Goal: Information Seeking & Learning: Learn about a topic

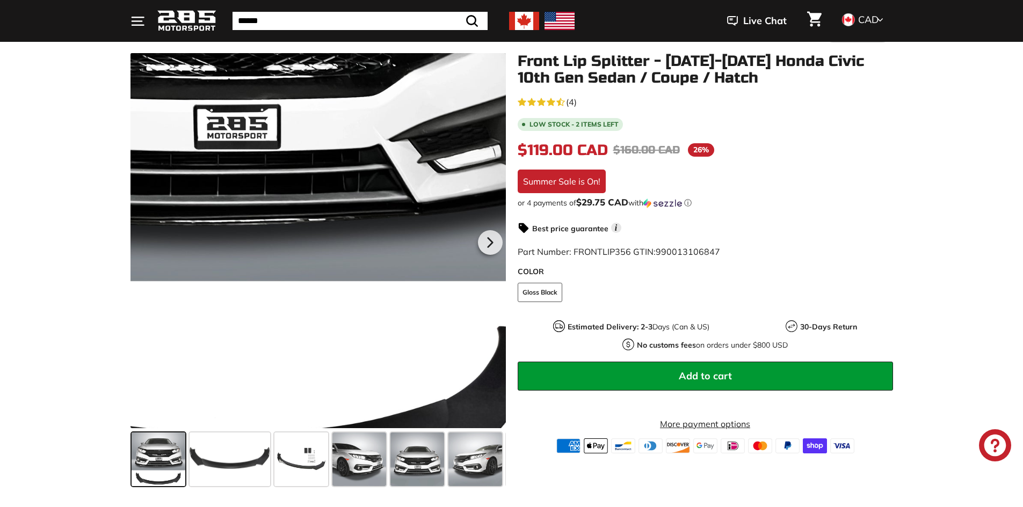
scroll to position [161, 0]
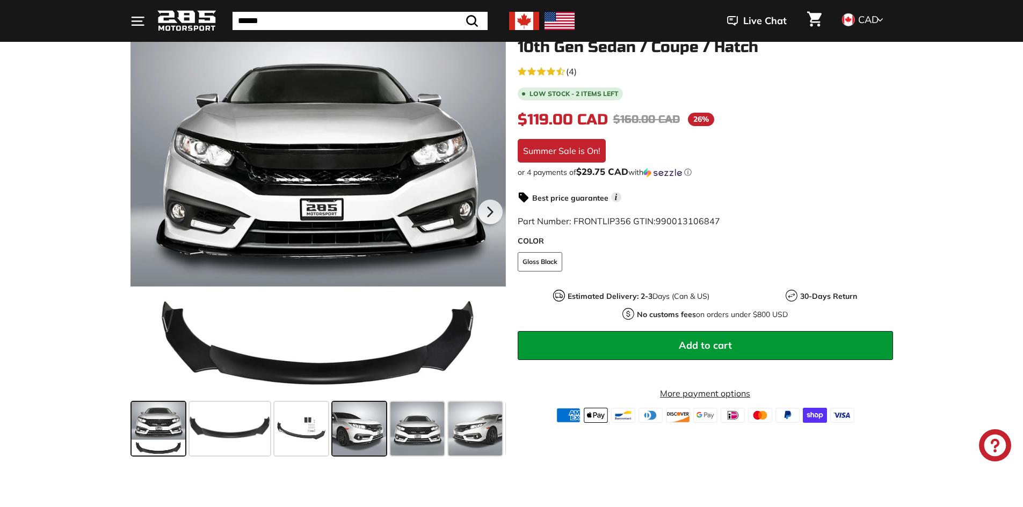
click at [366, 426] on span at bounding box center [359, 429] width 54 height 54
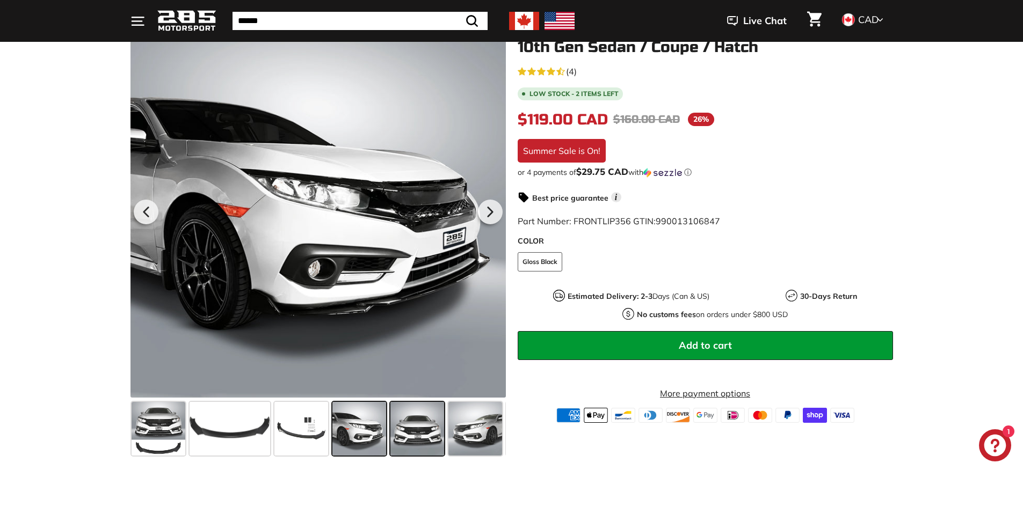
click at [411, 439] on span at bounding box center [417, 429] width 54 height 54
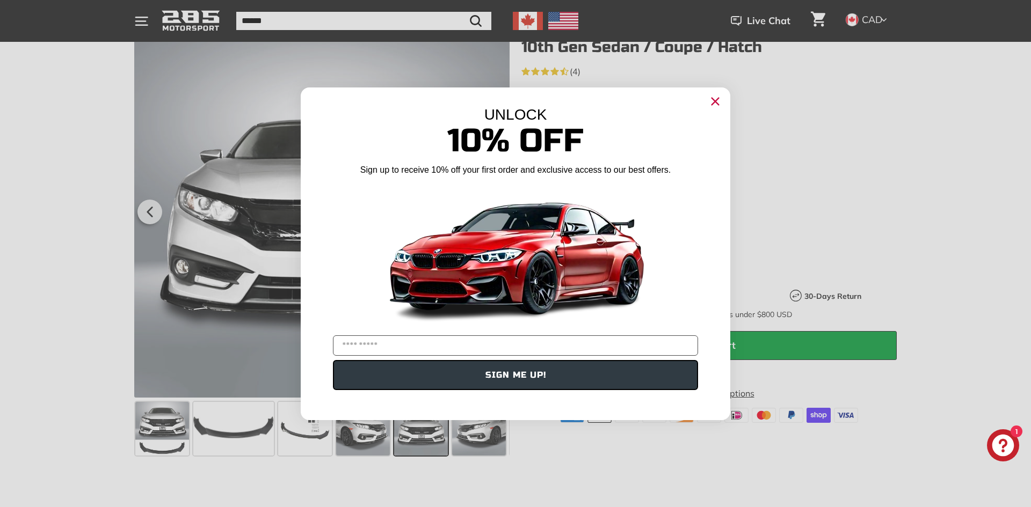
click at [721, 93] on icon "Close dialog" at bounding box center [714, 101] width 17 height 17
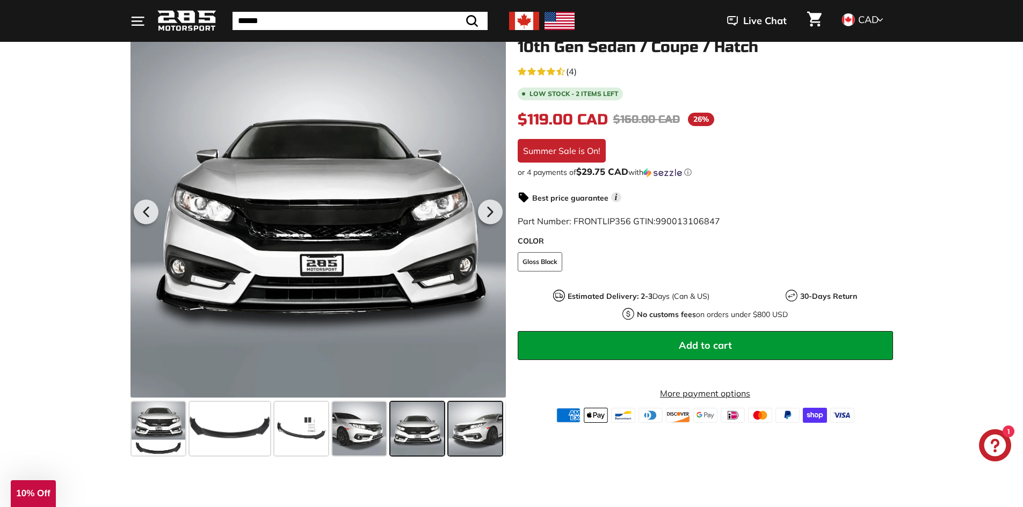
click at [462, 434] on span at bounding box center [475, 429] width 54 height 54
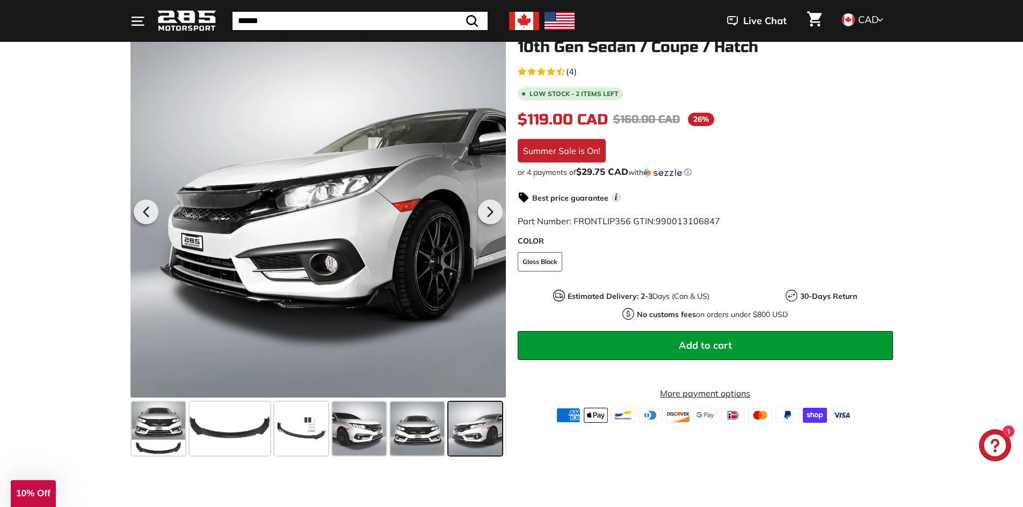
scroll to position [0, 56]
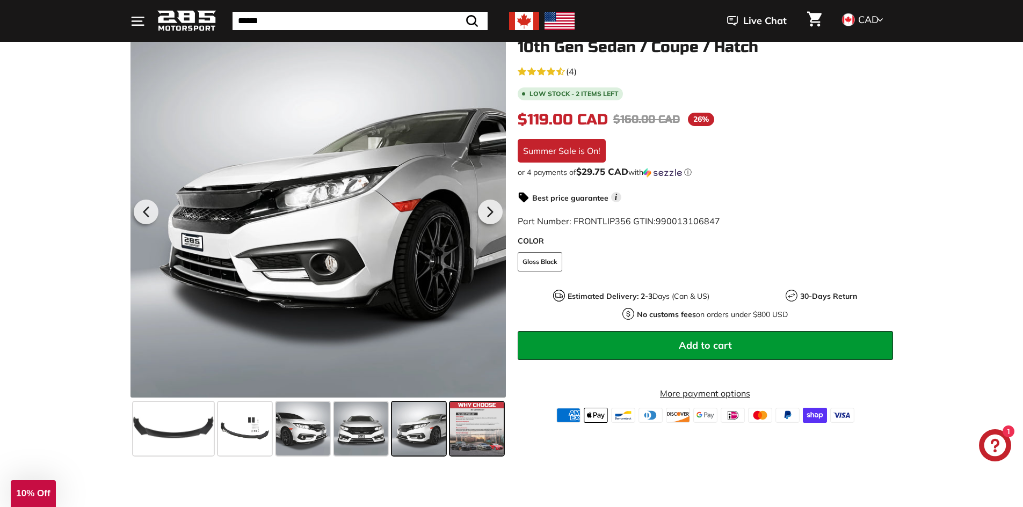
click at [464, 434] on span at bounding box center [477, 429] width 54 height 54
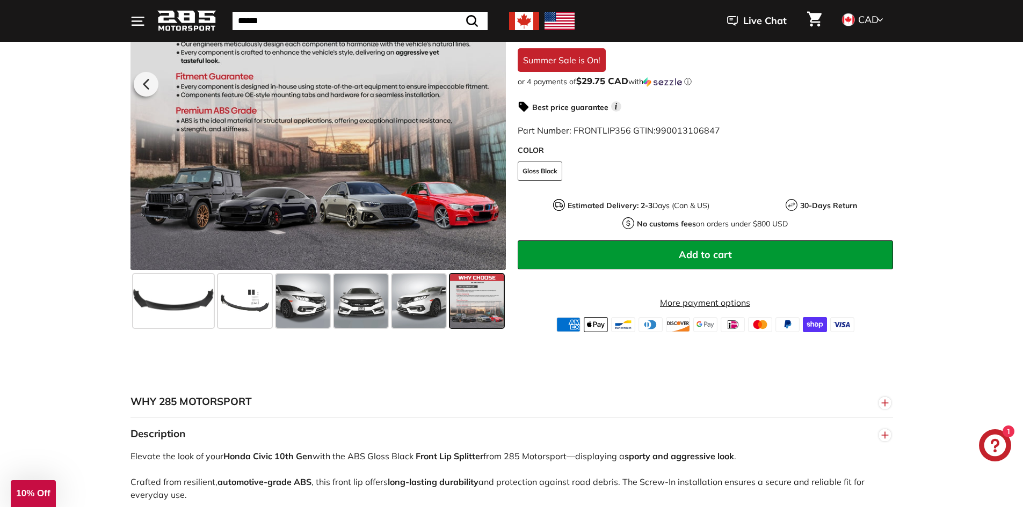
scroll to position [322, 0]
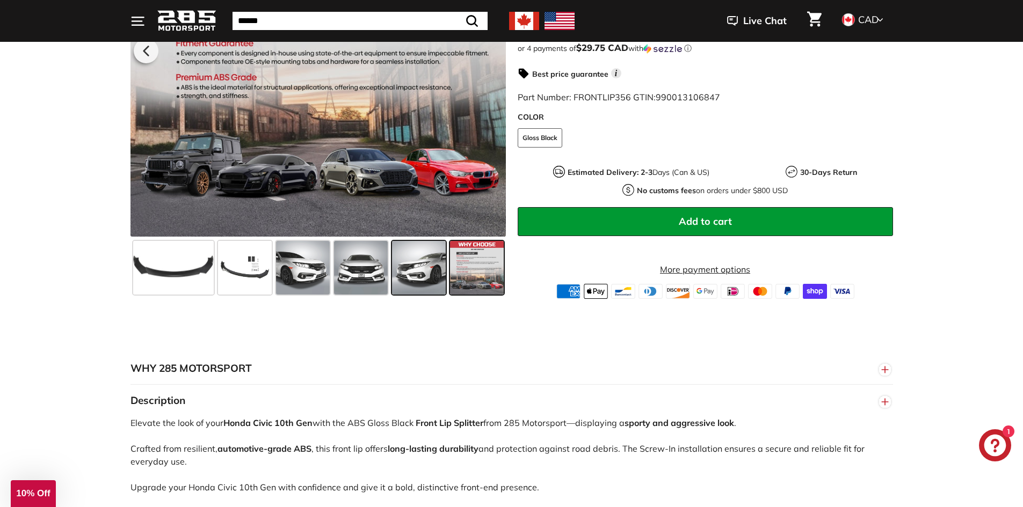
click at [424, 282] on span at bounding box center [419, 268] width 54 height 54
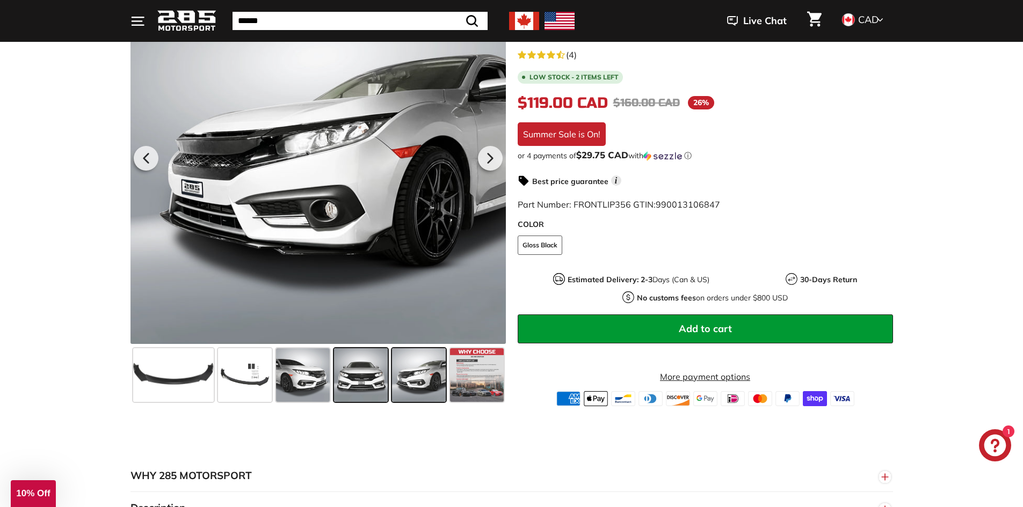
click at [356, 356] on span at bounding box center [361, 375] width 54 height 54
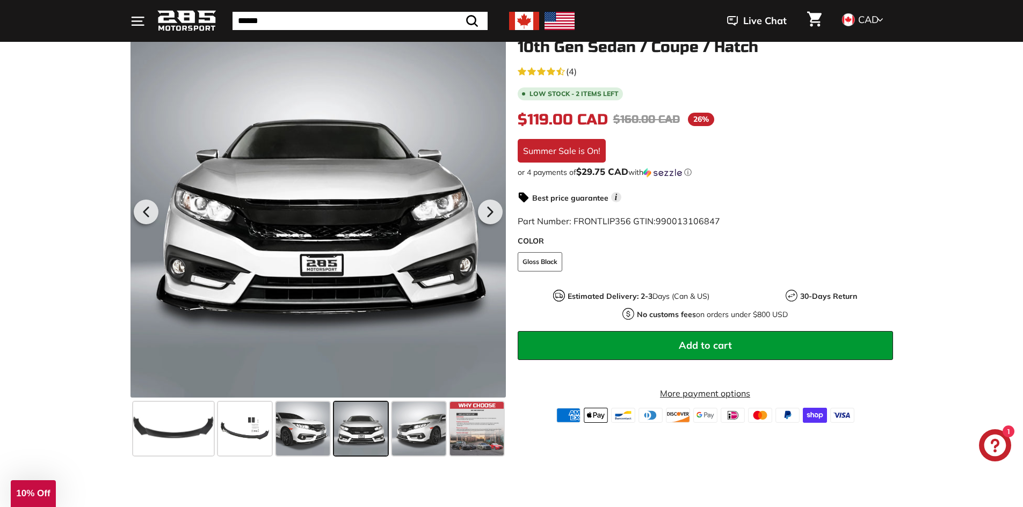
click at [542, 75] on use "4.3 rating (4 votes)" at bounding box center [541, 71] width 9 height 8
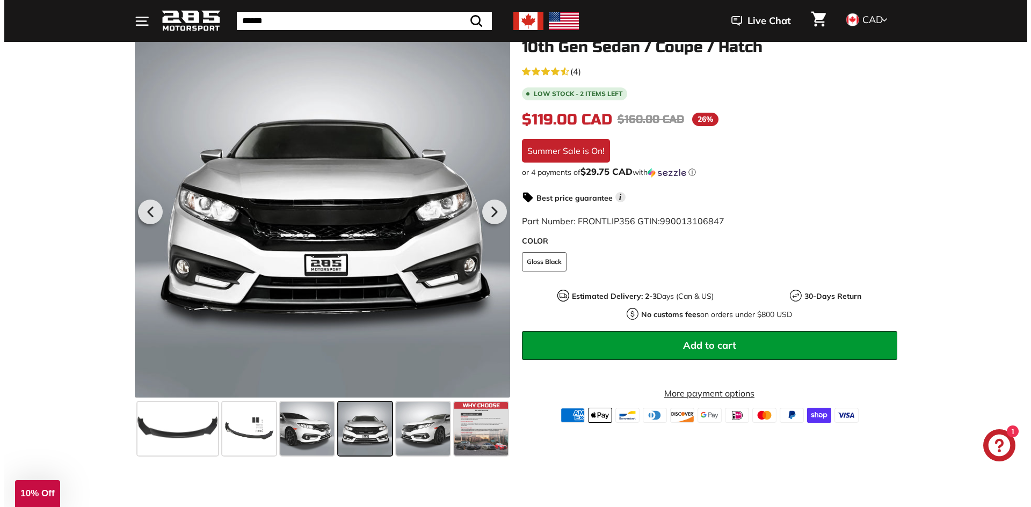
scroll to position [1504, 0]
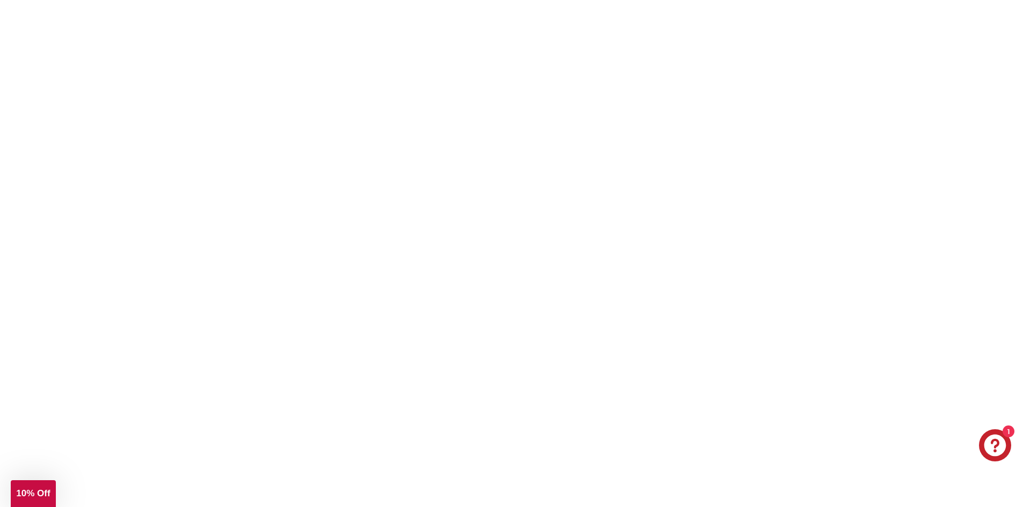
scroll to position [1504, 0]
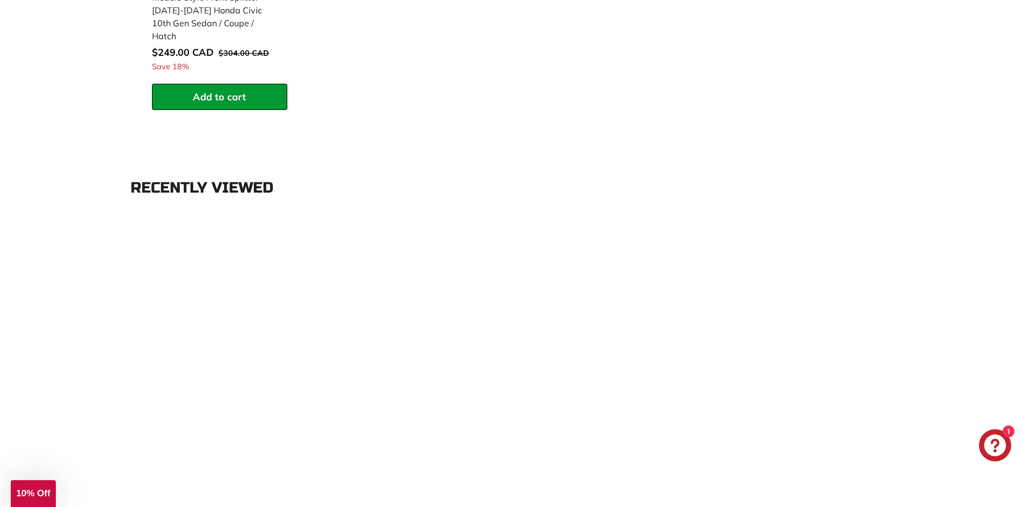
scroll to position [1075, 0]
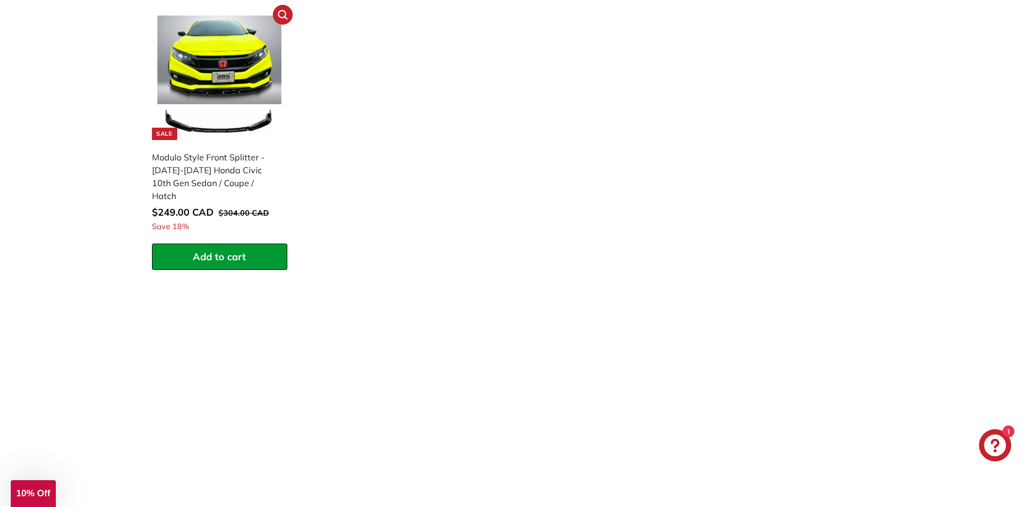
click at [259, 181] on div "Modulo Style Front Splitter - [DATE]-[DATE] Honda Civic 10th Gen Sedan / Coupe …" at bounding box center [214, 177] width 125 height 52
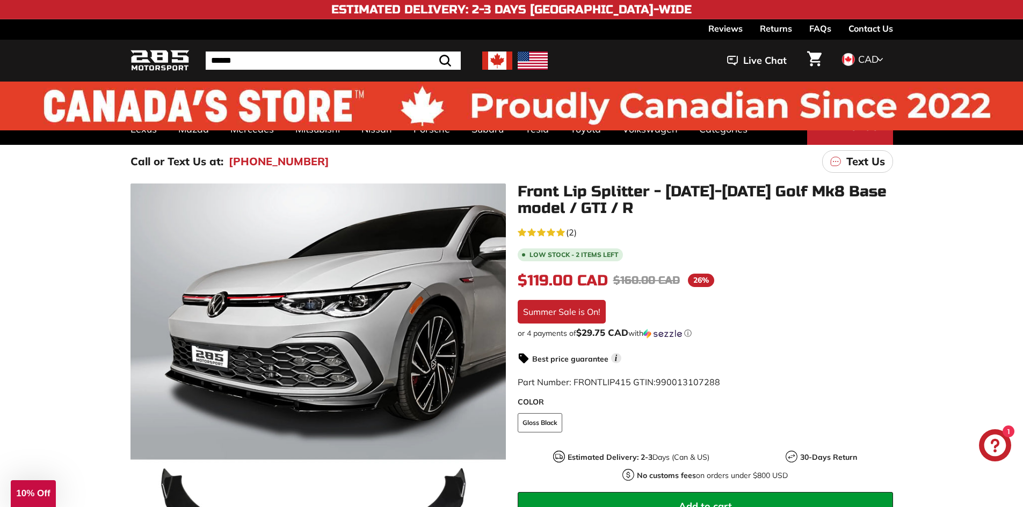
drag, startPoint x: 646, startPoint y: 256, endPoint x: 936, endPoint y: -47, distance: 419.2
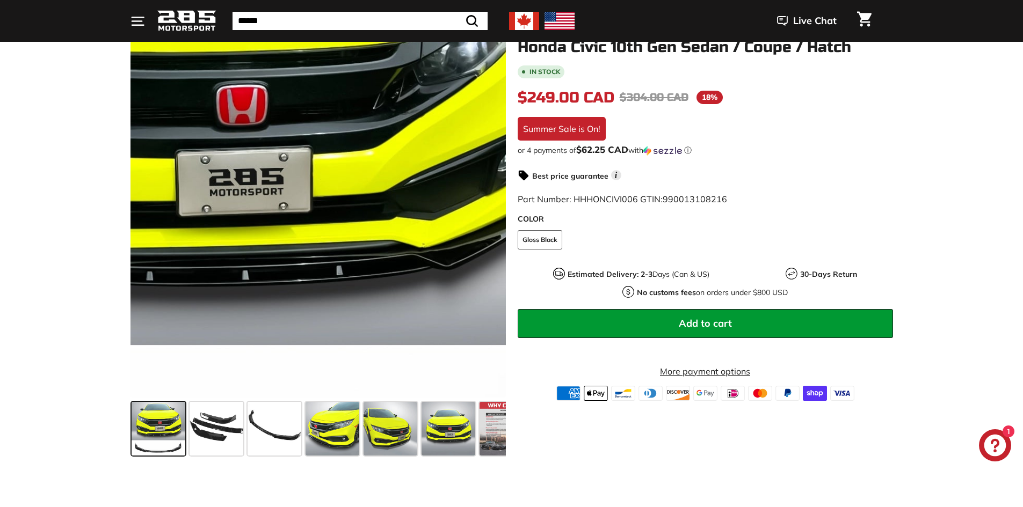
scroll to position [161, 0]
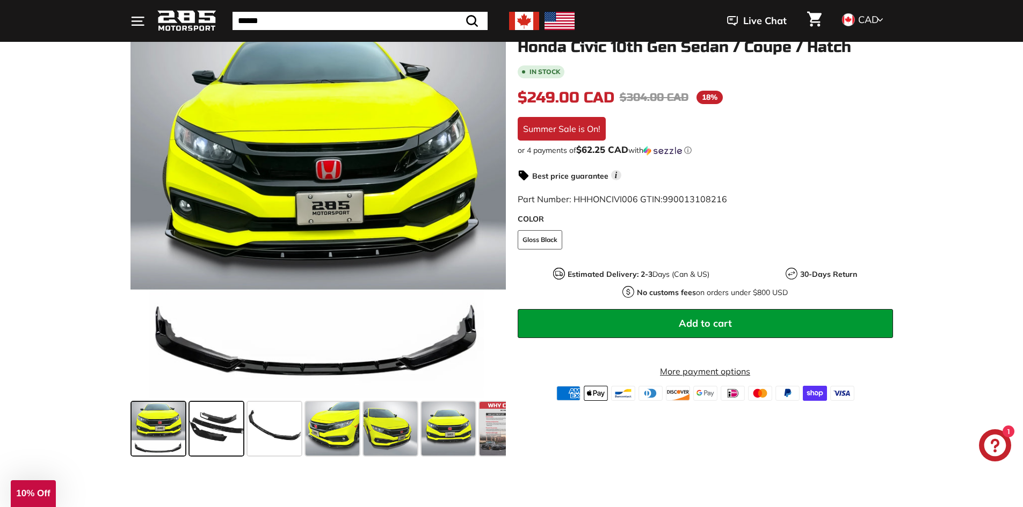
click at [190, 428] on span at bounding box center [216, 429] width 54 height 54
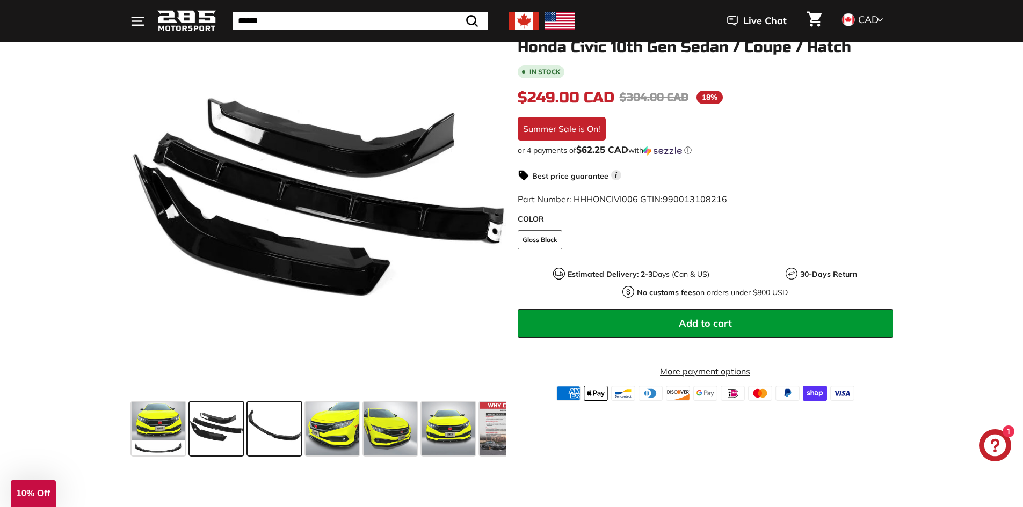
click at [284, 421] on span at bounding box center [274, 429] width 54 height 54
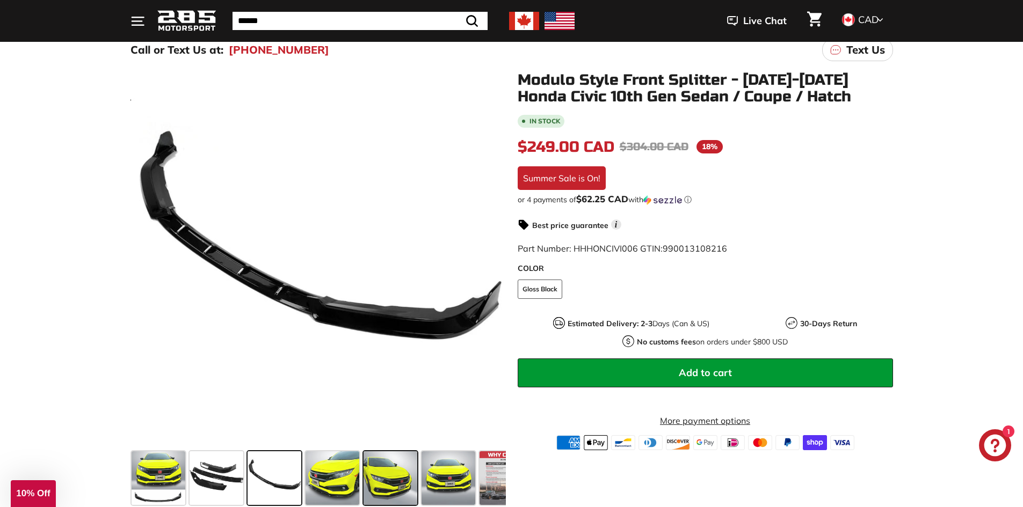
scroll to position [107, 0]
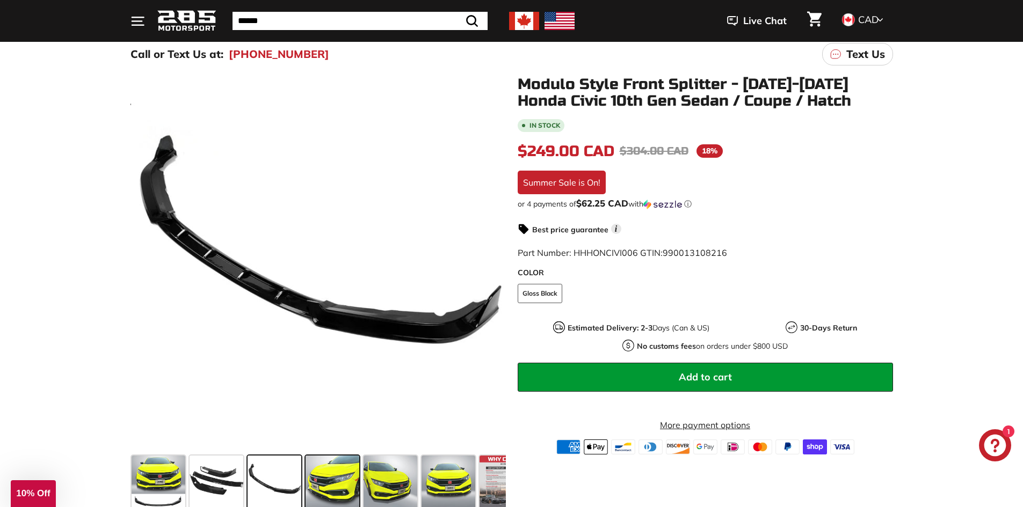
click at [344, 484] on span at bounding box center [332, 483] width 54 height 54
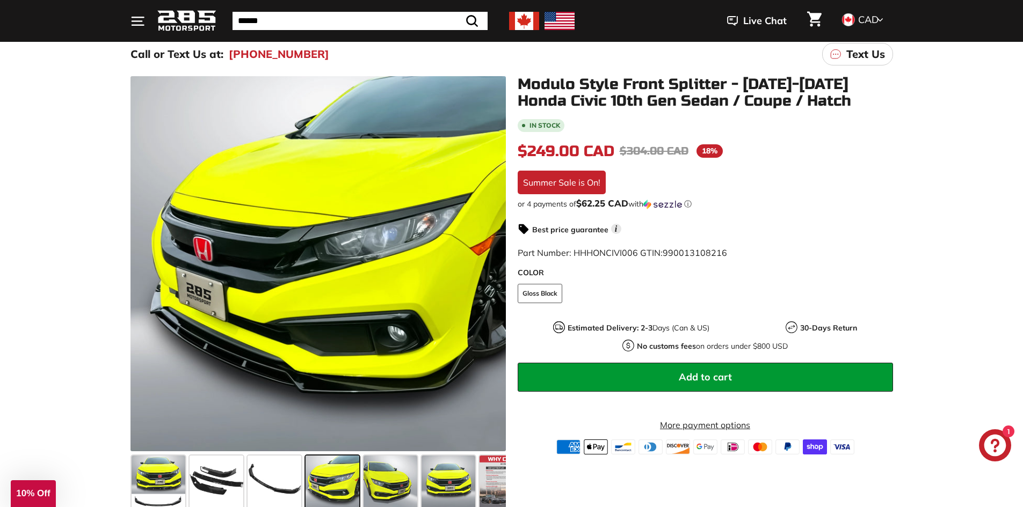
click at [360, 479] on div at bounding box center [332, 483] width 58 height 58
click at [385, 475] on span at bounding box center [390, 483] width 54 height 54
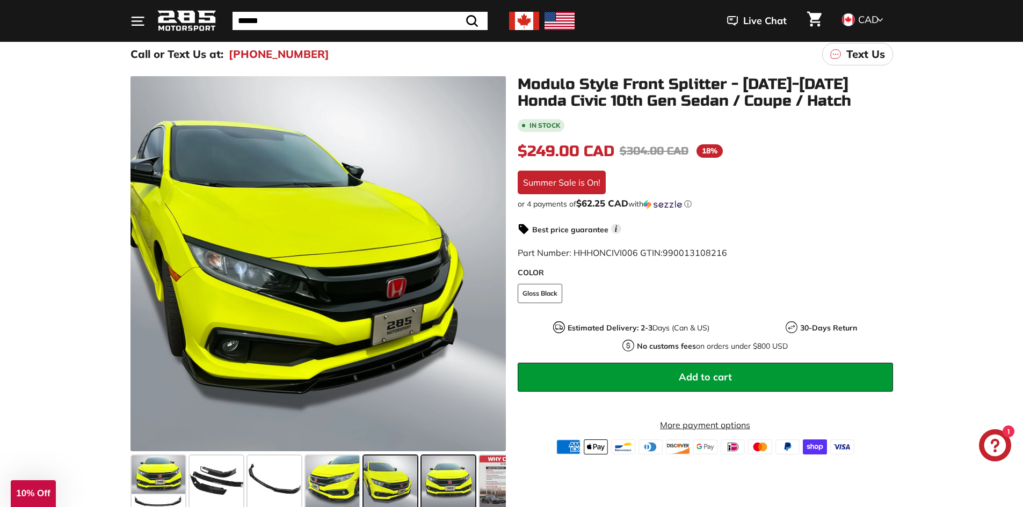
click at [442, 483] on span at bounding box center [448, 483] width 54 height 54
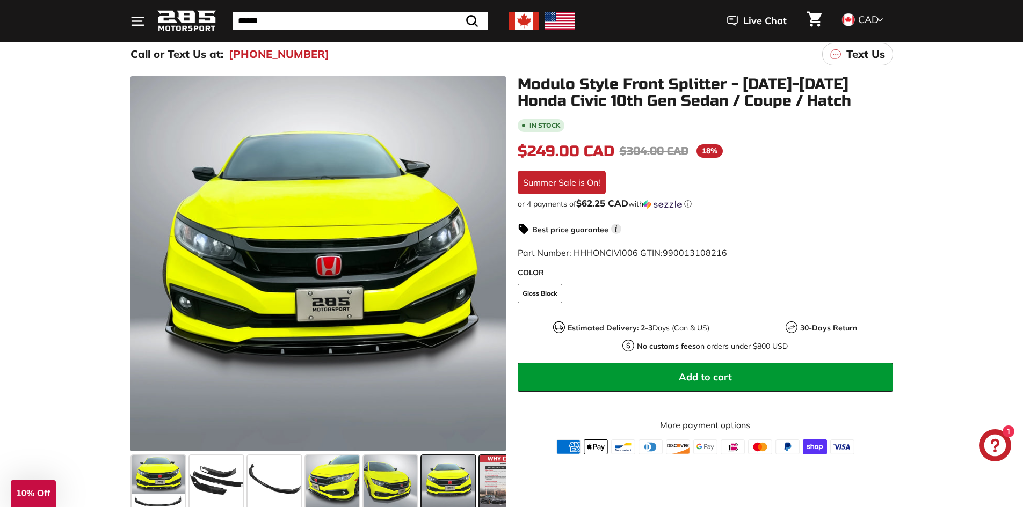
click at [484, 483] on span at bounding box center [506, 483] width 54 height 54
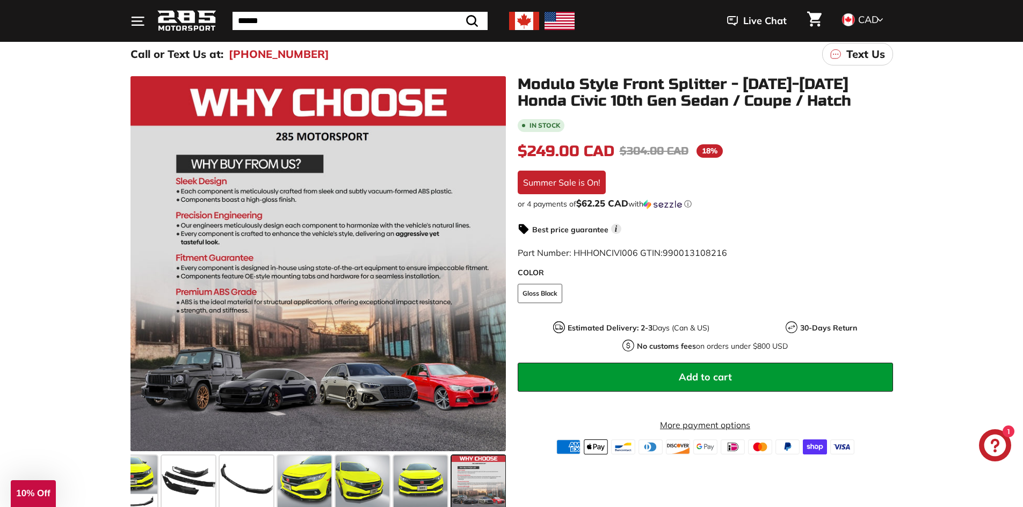
scroll to position [0, 30]
click at [421, 480] on span at bounding box center [419, 483] width 54 height 54
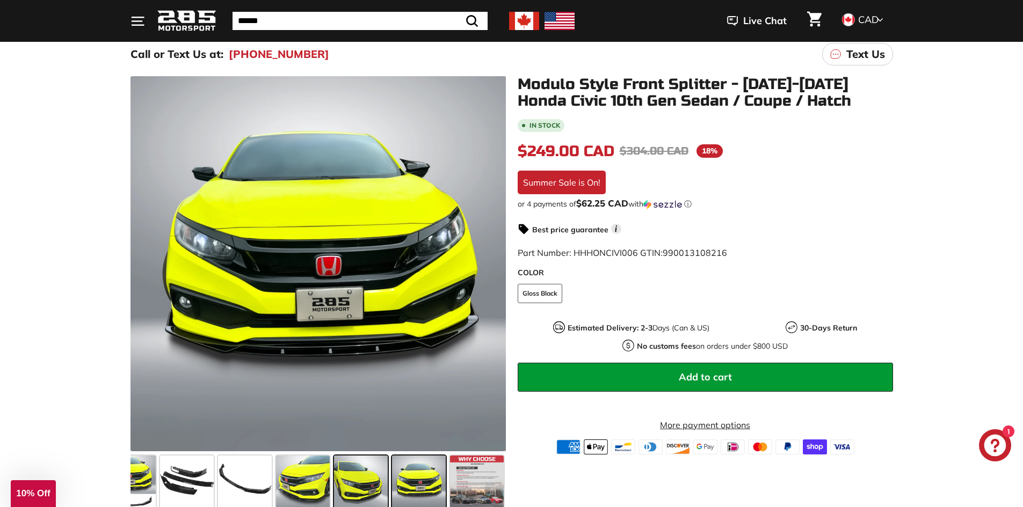
click at [349, 493] on span at bounding box center [361, 483] width 54 height 54
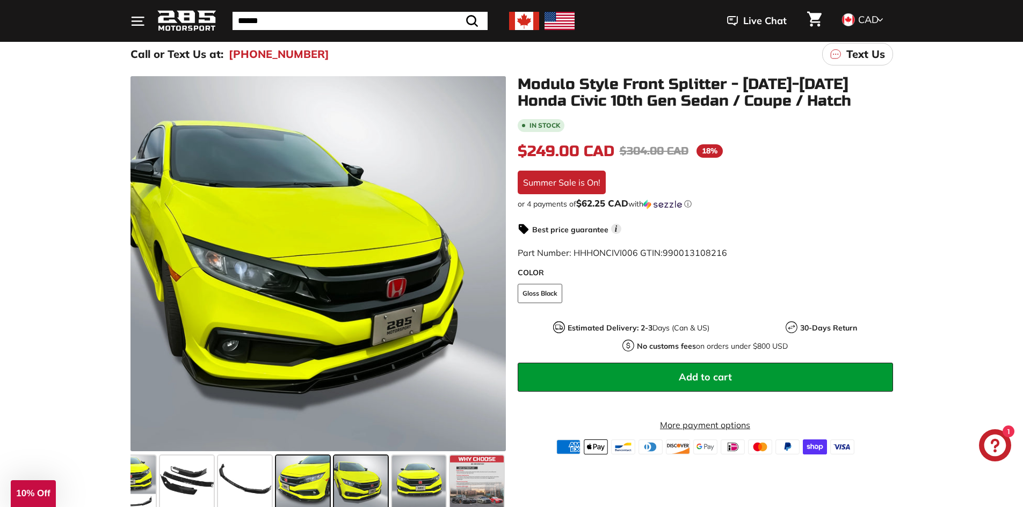
click at [303, 481] on span at bounding box center [303, 483] width 54 height 54
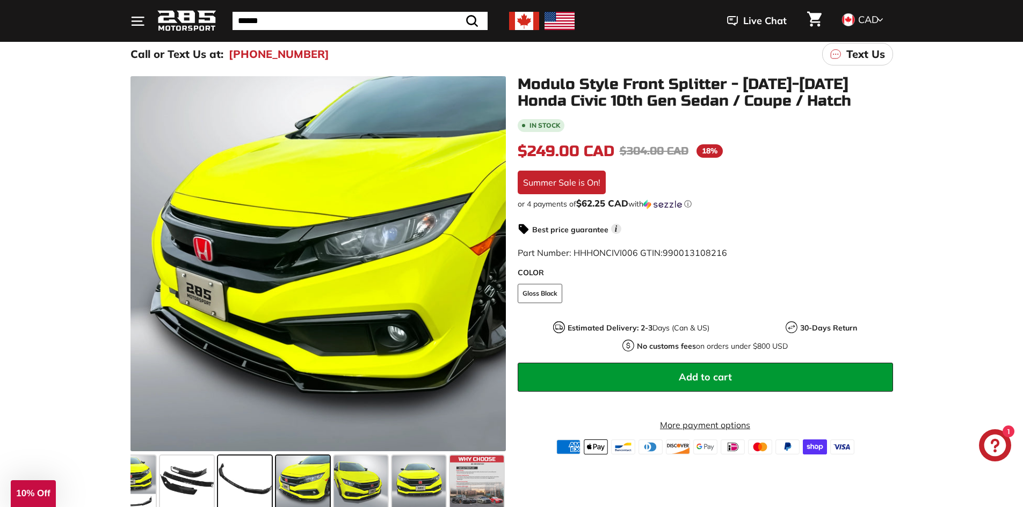
click at [256, 475] on span at bounding box center [245, 483] width 54 height 54
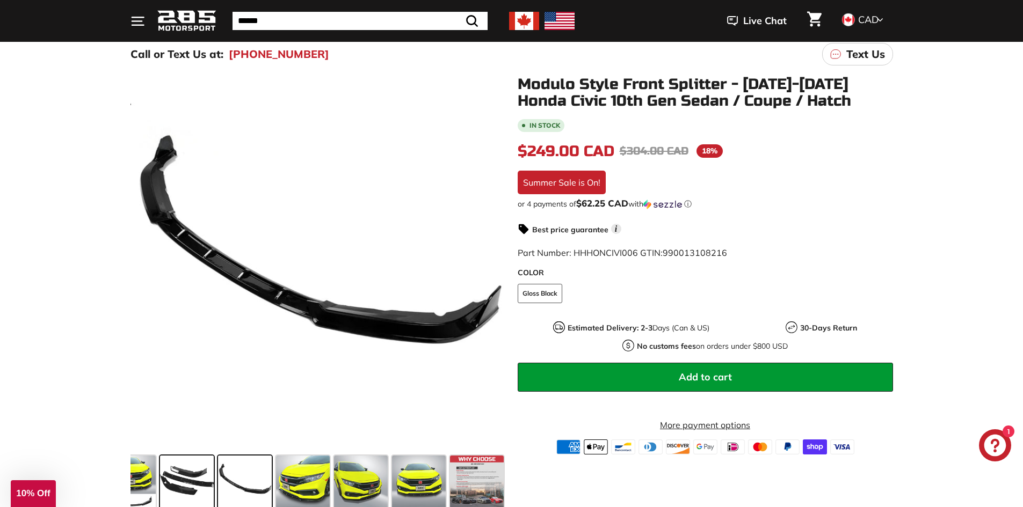
click at [198, 474] on span at bounding box center [187, 483] width 54 height 54
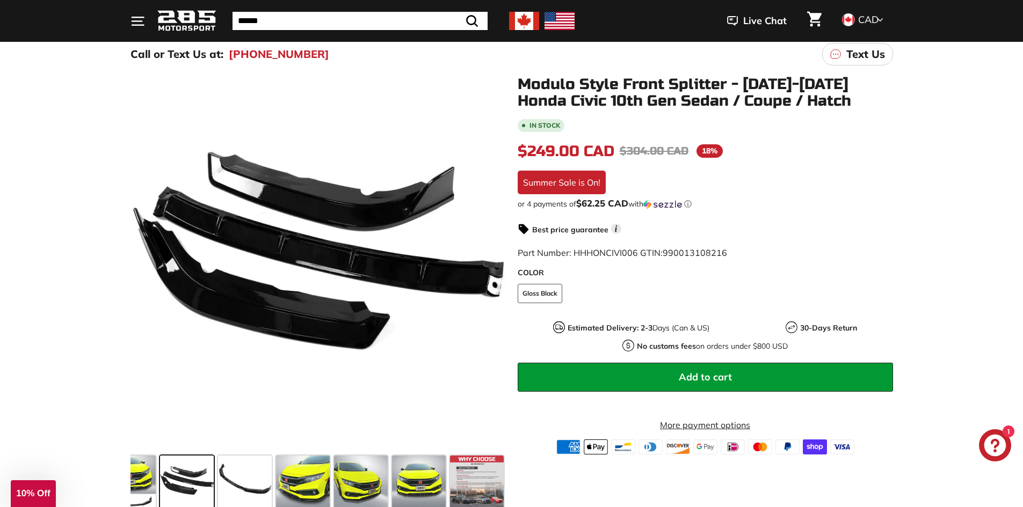
click at [129, 473] on div ".cls-1{fill:none;stroke:#000;stroke-miterlimit:10;stroke-width:2px} .cls-1{fill…" at bounding box center [312, 295] width 387 height 438
click at [143, 475] on span at bounding box center [129, 483] width 54 height 54
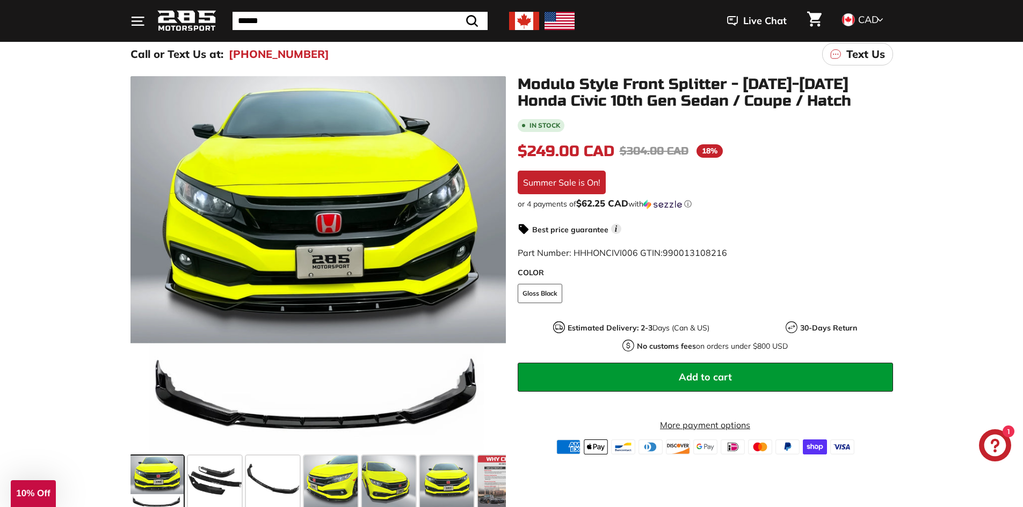
scroll to position [0, 0]
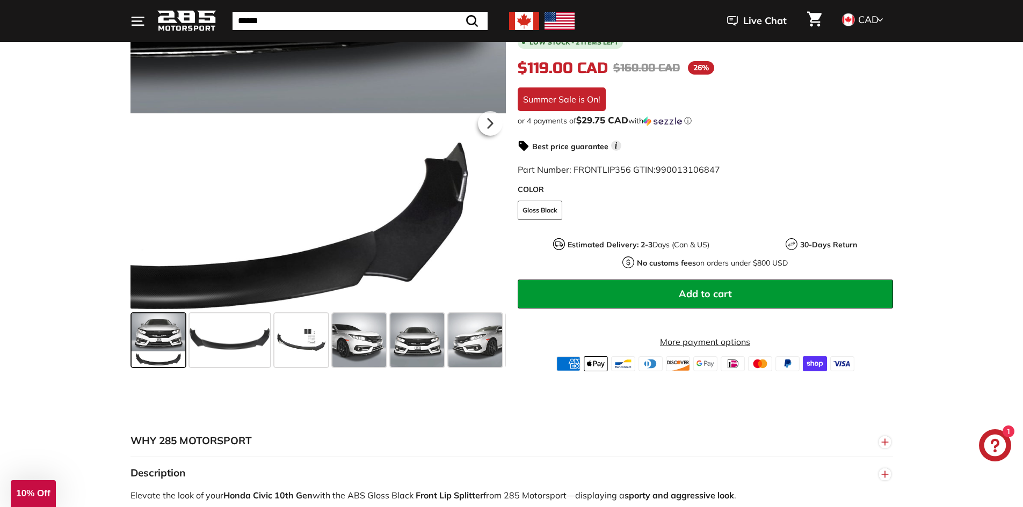
scroll to position [269, 0]
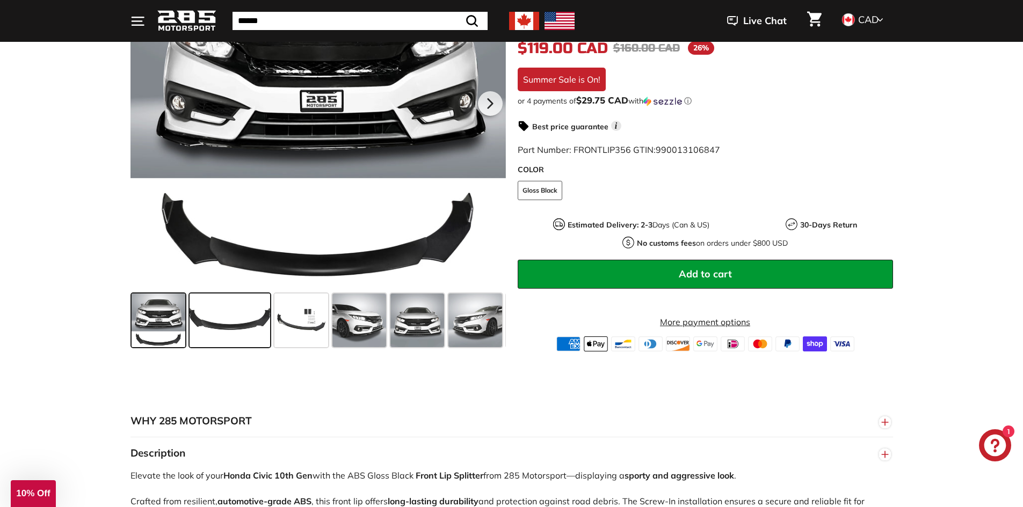
click at [254, 332] on span at bounding box center [229, 321] width 81 height 54
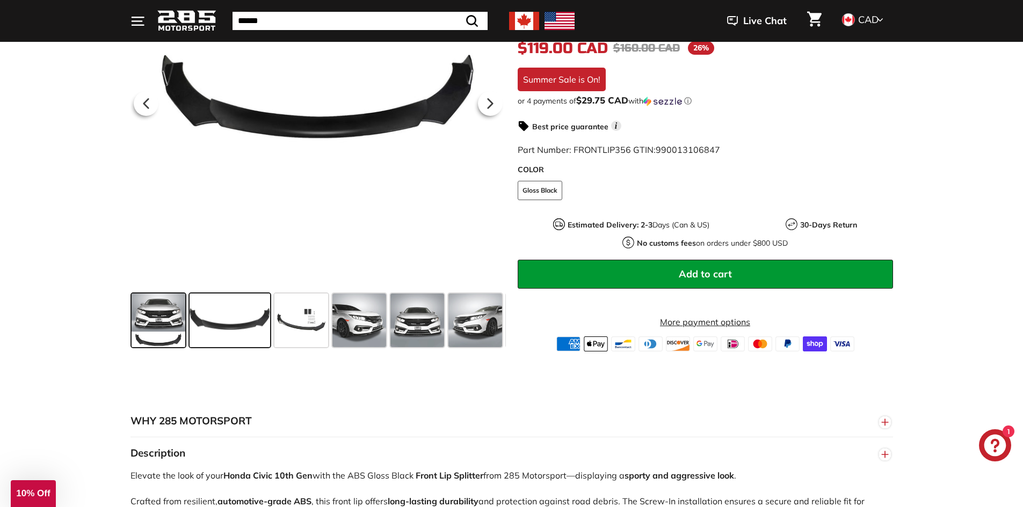
click at [152, 304] on span at bounding box center [159, 321] width 54 height 54
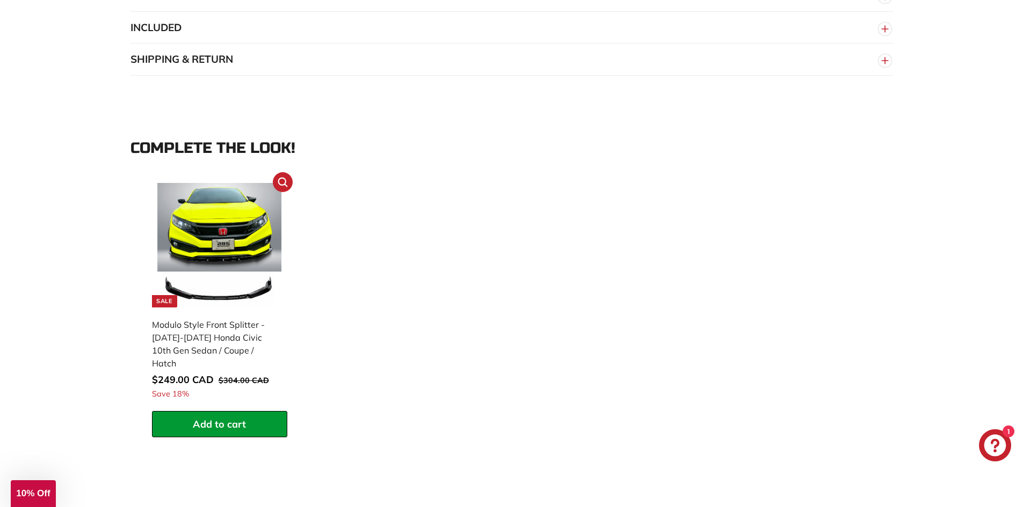
scroll to position [914, 0]
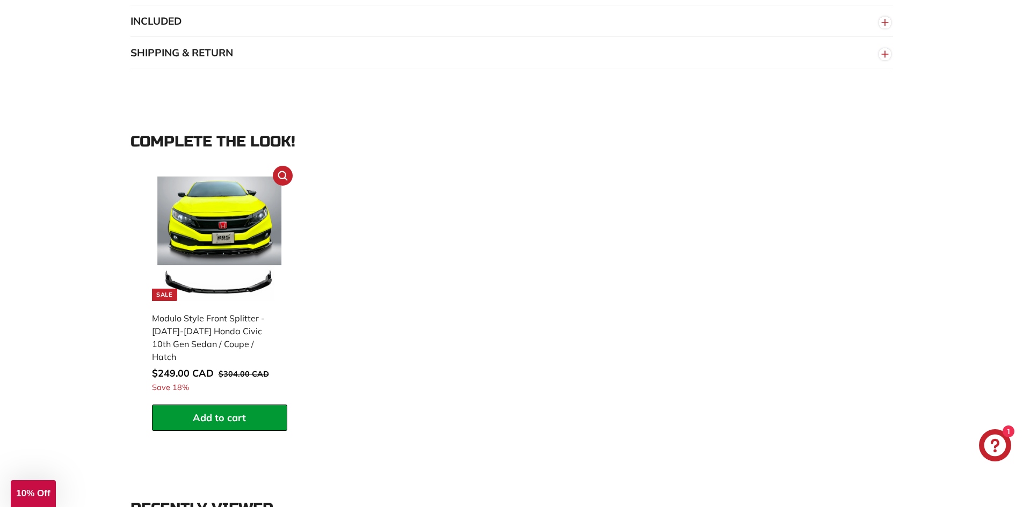
click at [230, 252] on img at bounding box center [219, 239] width 125 height 125
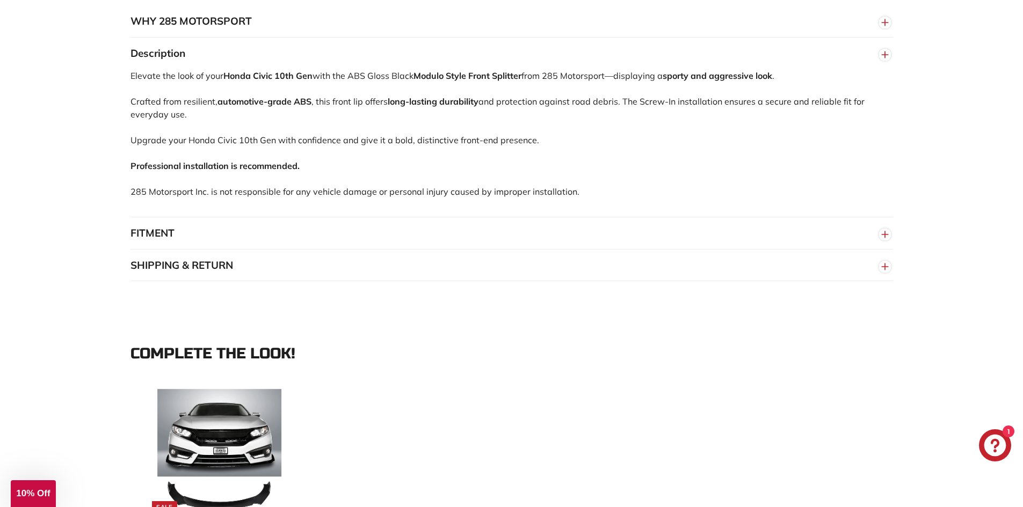
scroll to position [698, 0]
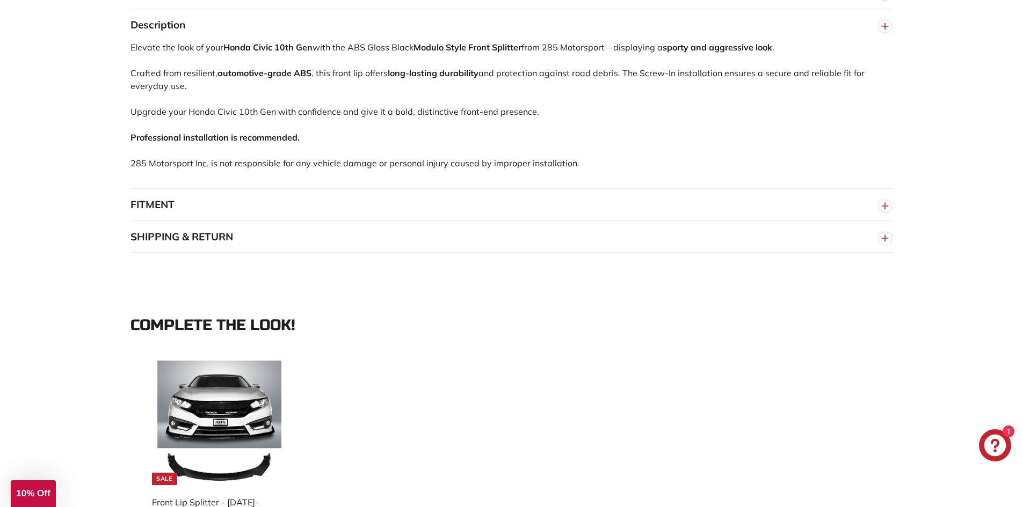
click at [201, 218] on button "FITMENT" at bounding box center [511, 205] width 762 height 32
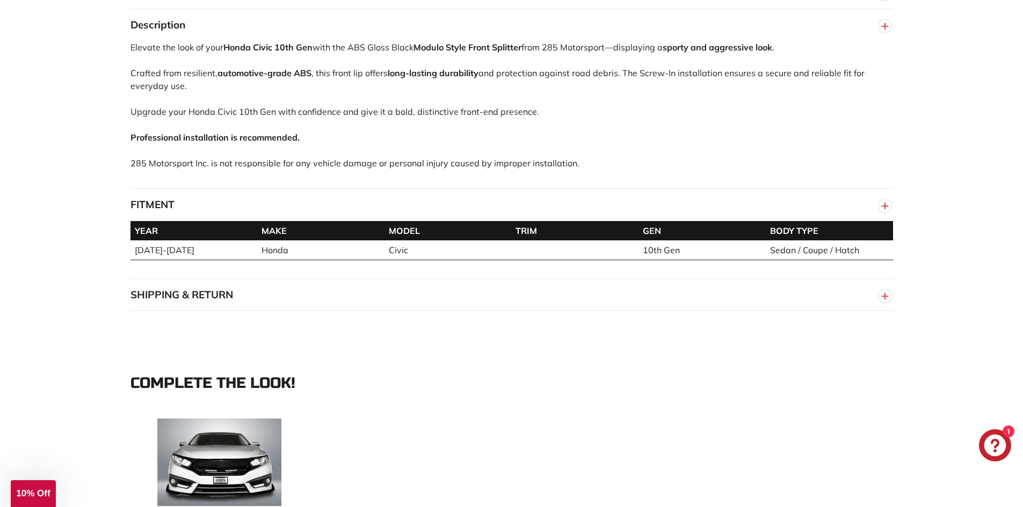
click at [247, 292] on button "SHIPPING & RETURN" at bounding box center [511, 295] width 762 height 32
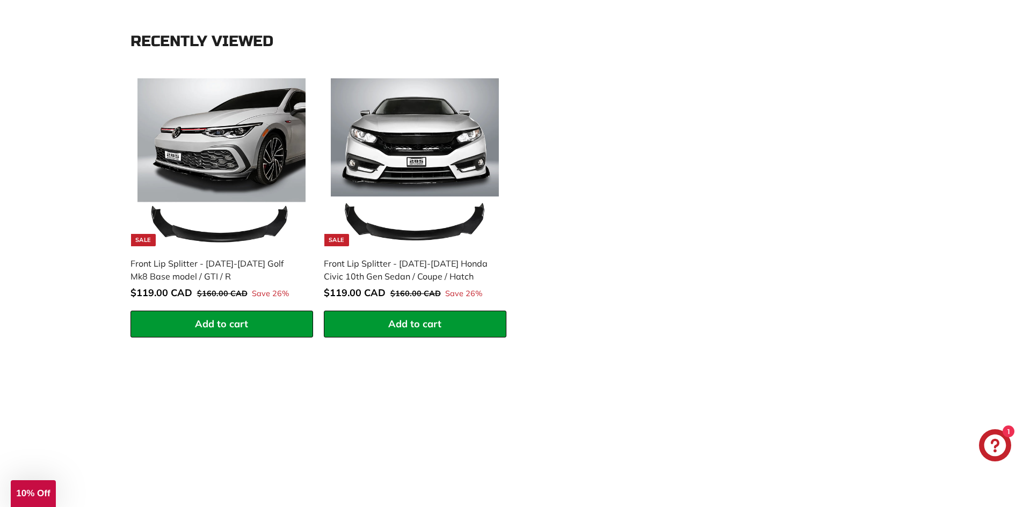
scroll to position [1449, 0]
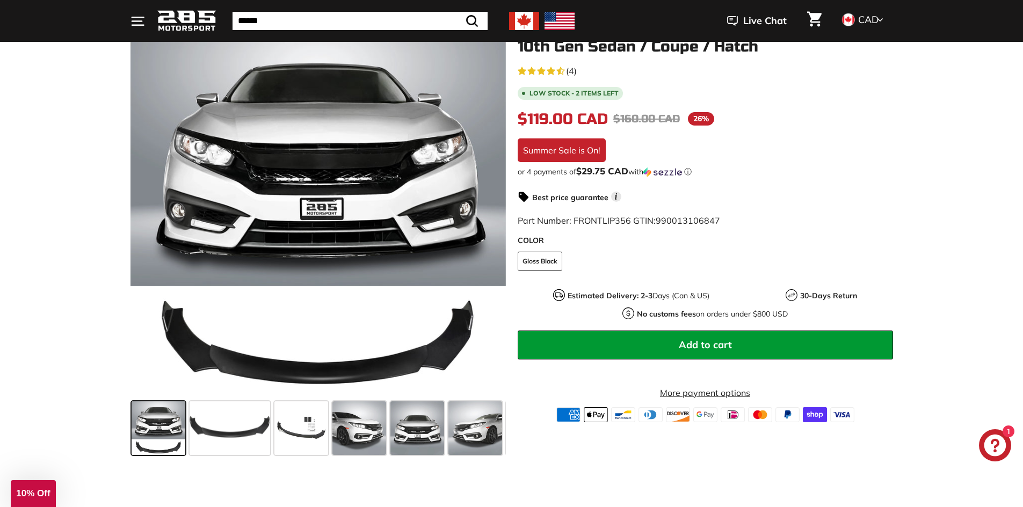
scroll to position [161, 0]
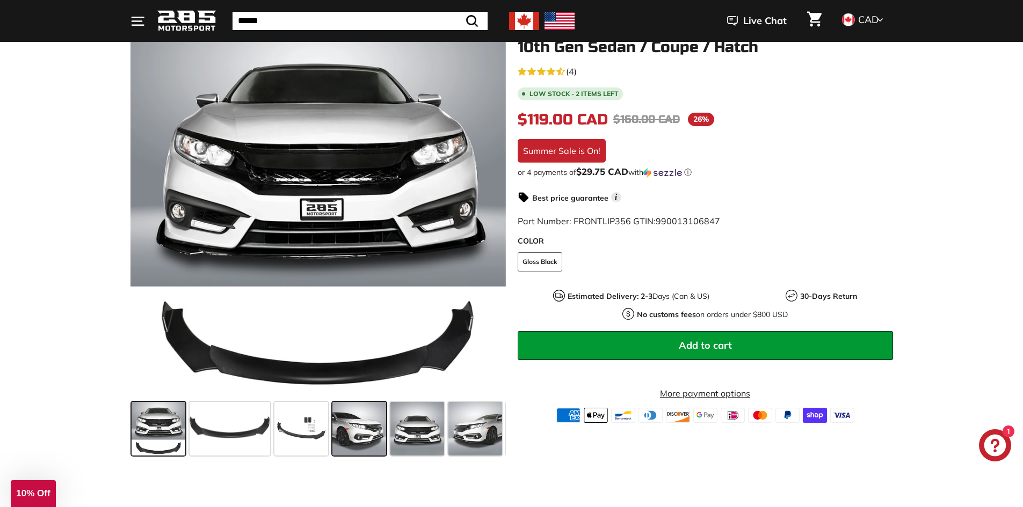
click at [386, 441] on div at bounding box center [359, 429] width 58 height 58
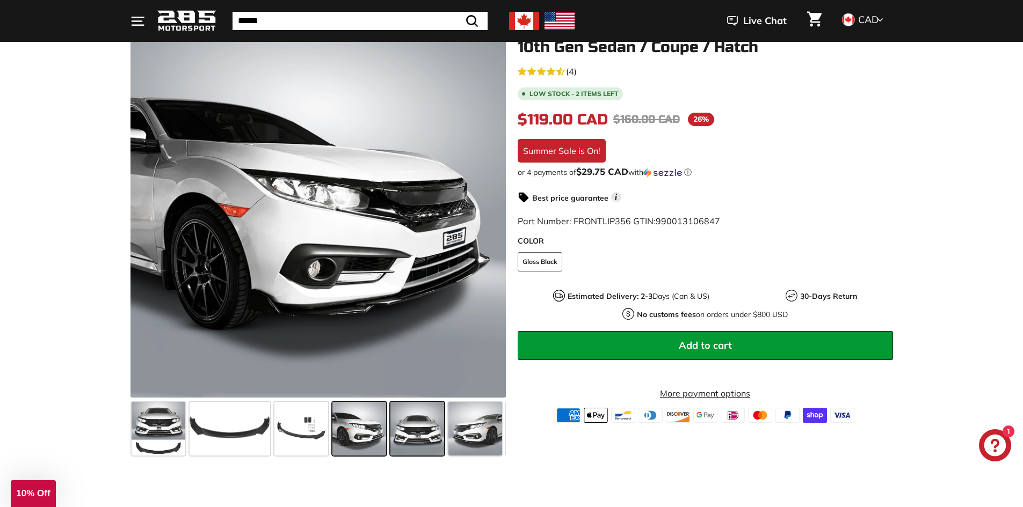
click at [422, 428] on span at bounding box center [417, 429] width 54 height 54
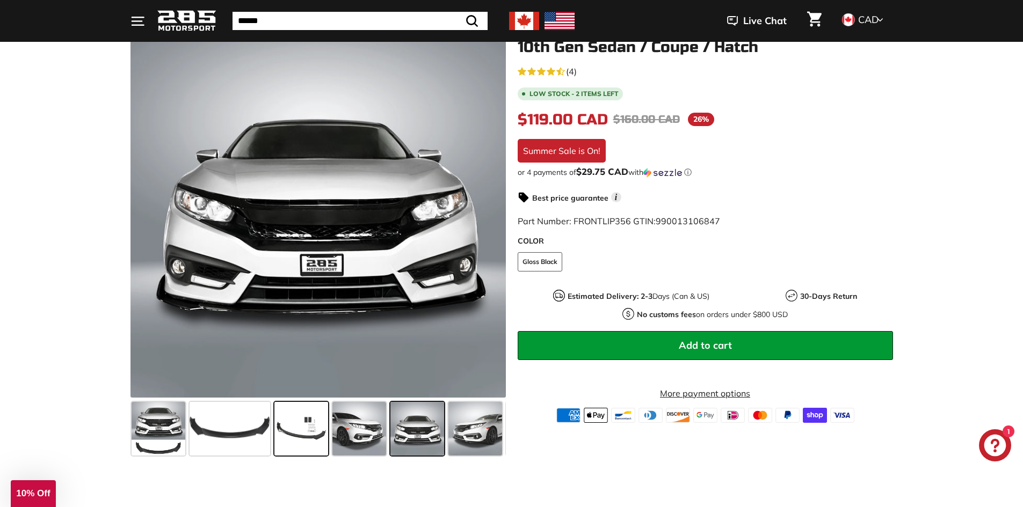
click at [302, 424] on span at bounding box center [301, 429] width 54 height 54
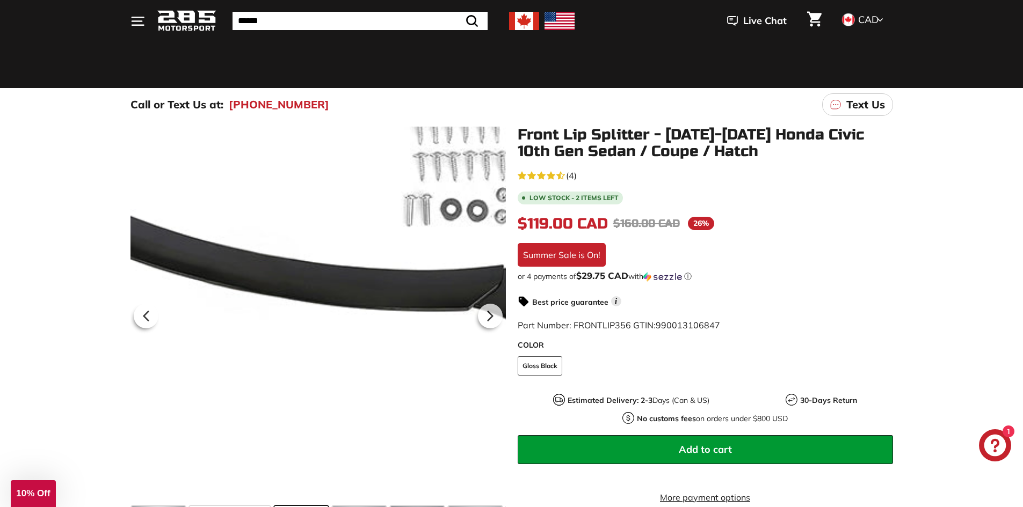
scroll to position [54, 0]
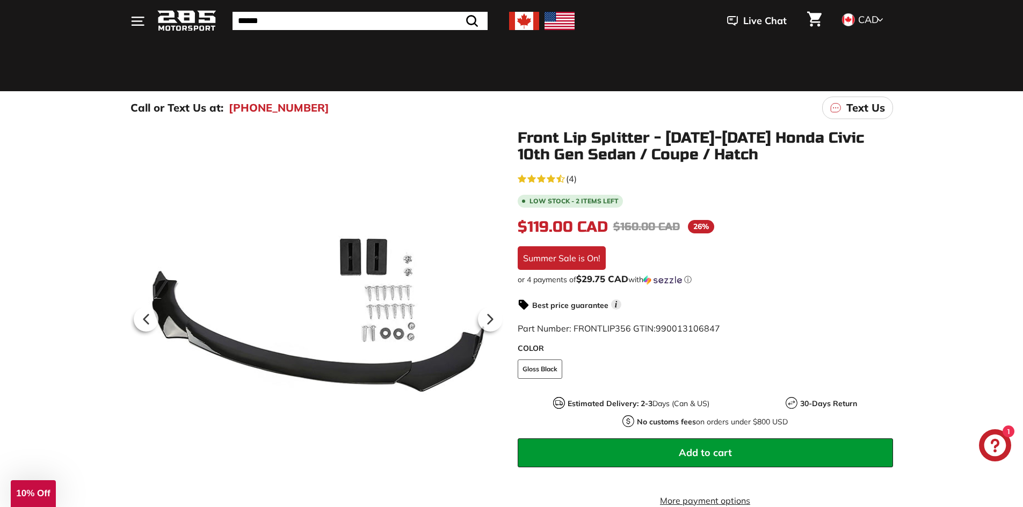
click at [855, 108] on p "Text Us" at bounding box center [865, 108] width 39 height 16
click at [765, 25] on span "Live Chat" at bounding box center [764, 21] width 43 height 14
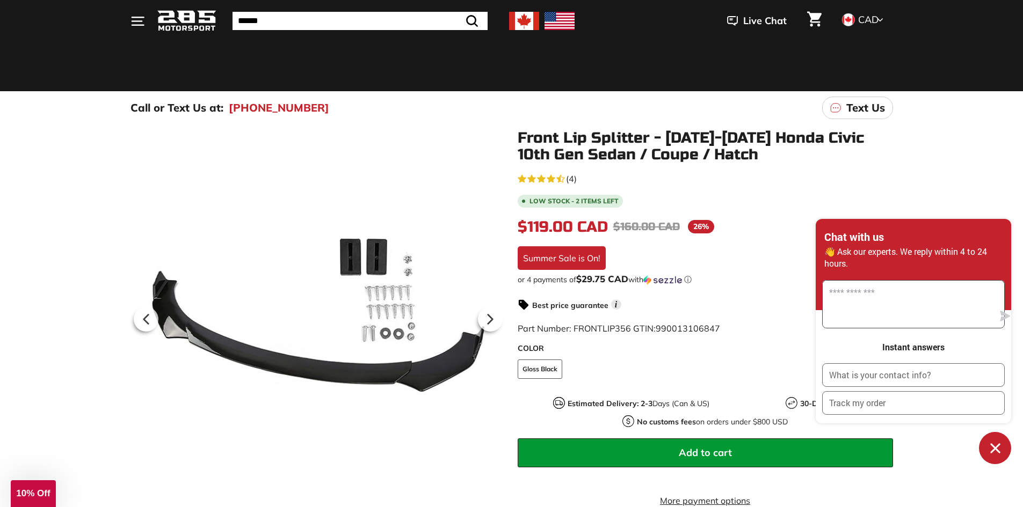
click at [888, 309] on textarea "Message us" at bounding box center [907, 304] width 171 height 47
type textarea "**********"
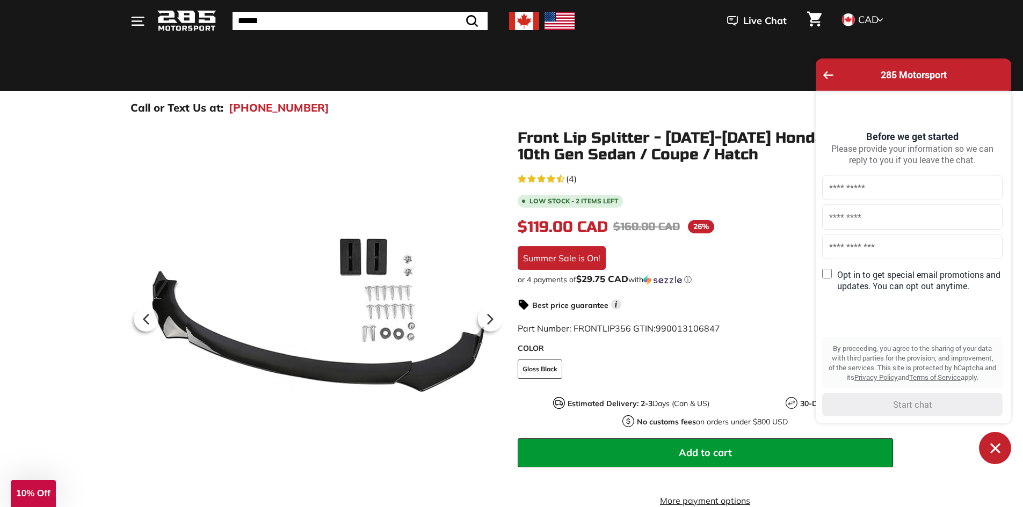
click at [761, 216] on div "$119.00 CAD $119.00 CAD Regular price $160.00 CAD $160.00 CAD Sale price 26% /" at bounding box center [704, 227] width 375 height 23
drag, startPoint x: 742, startPoint y: 155, endPoint x: 763, endPoint y: 142, distance: 24.6
click at [742, 155] on h1 "Front Lip Splitter - [DATE]-[DATE] Honda Civic 10th Gen Sedan / Coupe / Hatch" at bounding box center [704, 146] width 375 height 33
click at [816, 73] on div "285 Motorsport" at bounding box center [912, 75] width 195 height 32
click at [824, 74] on icon "Go back to the main screen" at bounding box center [828, 75] width 10 height 8
